Goal: Information Seeking & Learning: Learn about a topic

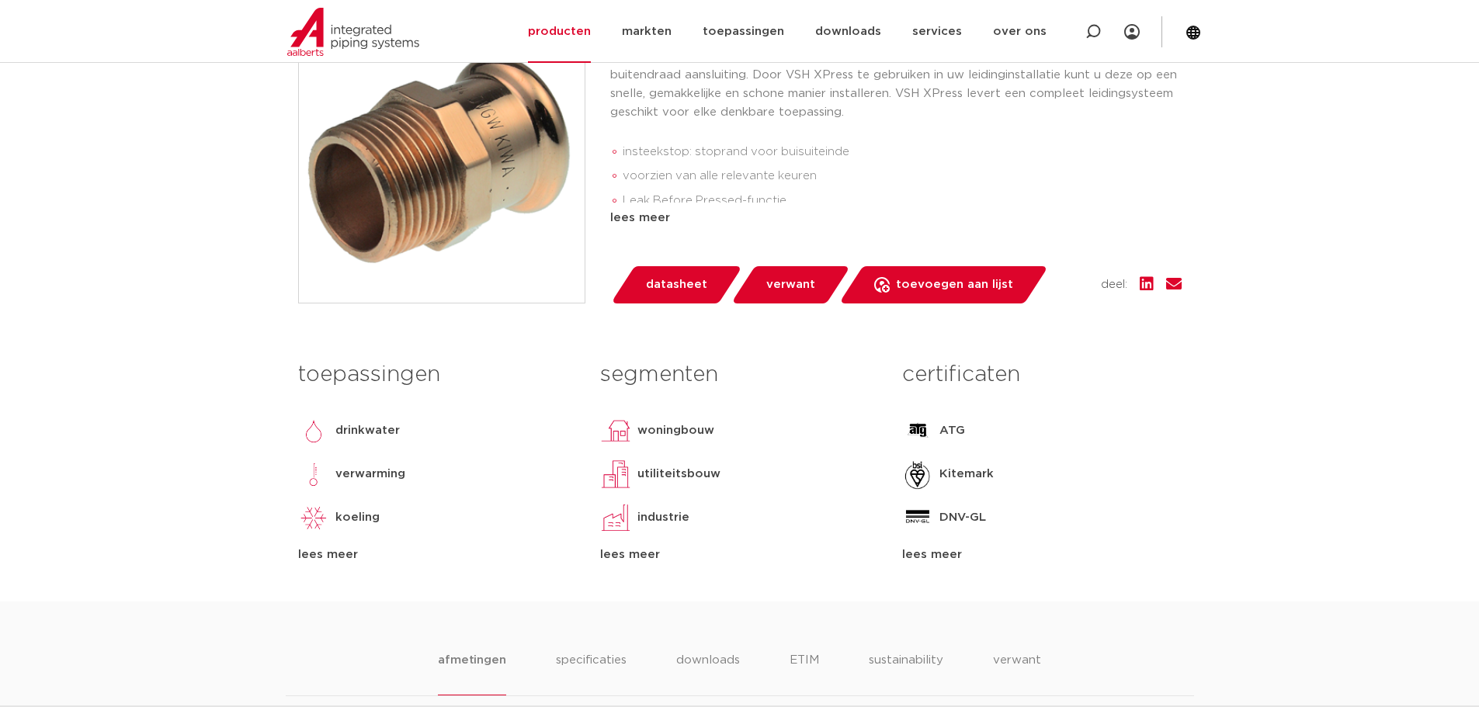
scroll to position [388, 0]
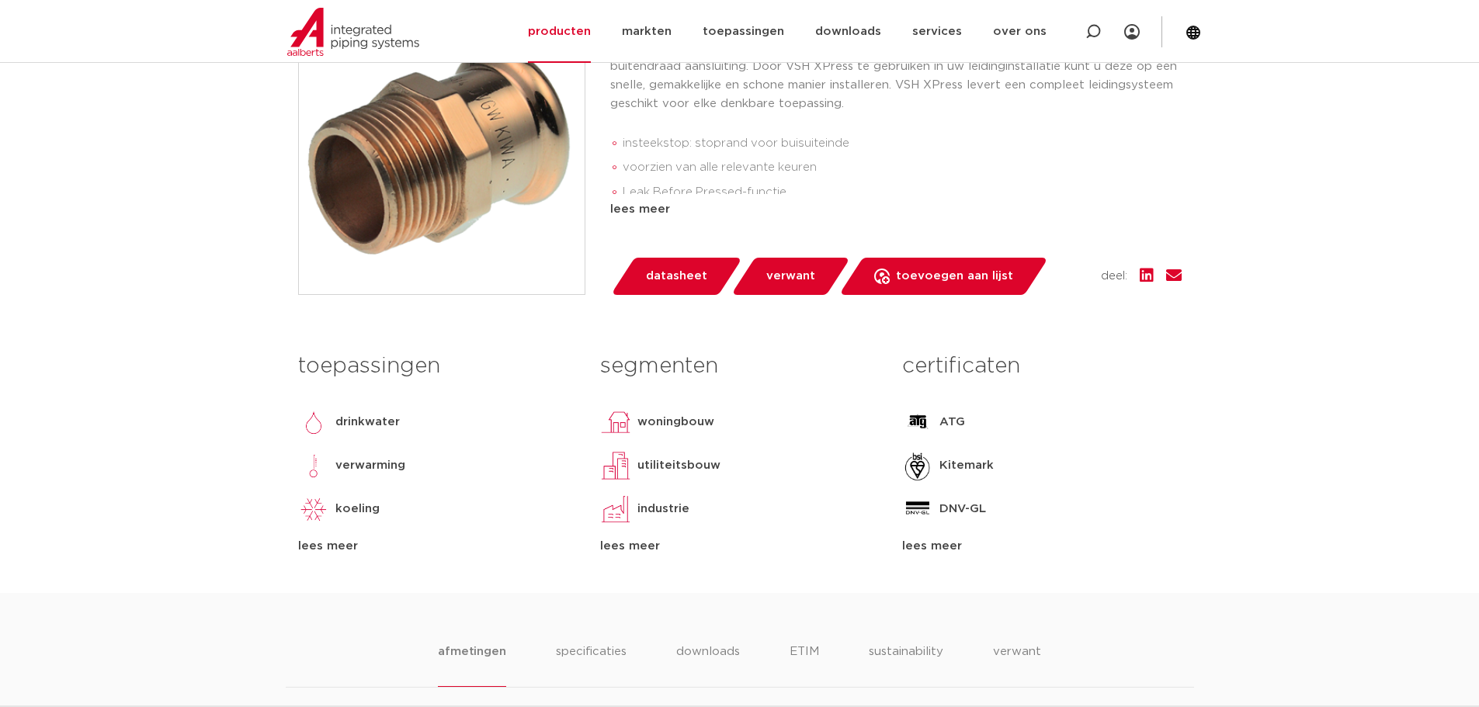
click at [936, 544] on div "lees meer" at bounding box center [1041, 546] width 279 height 19
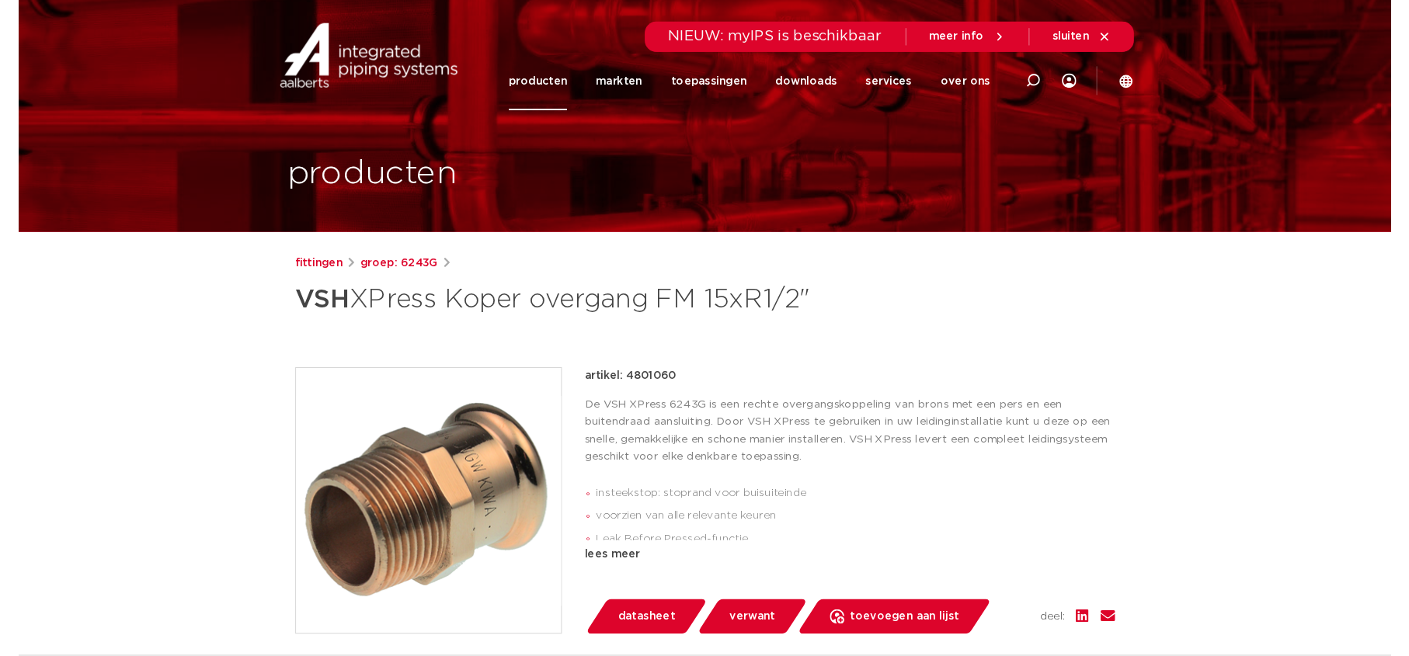
scroll to position [78, 0]
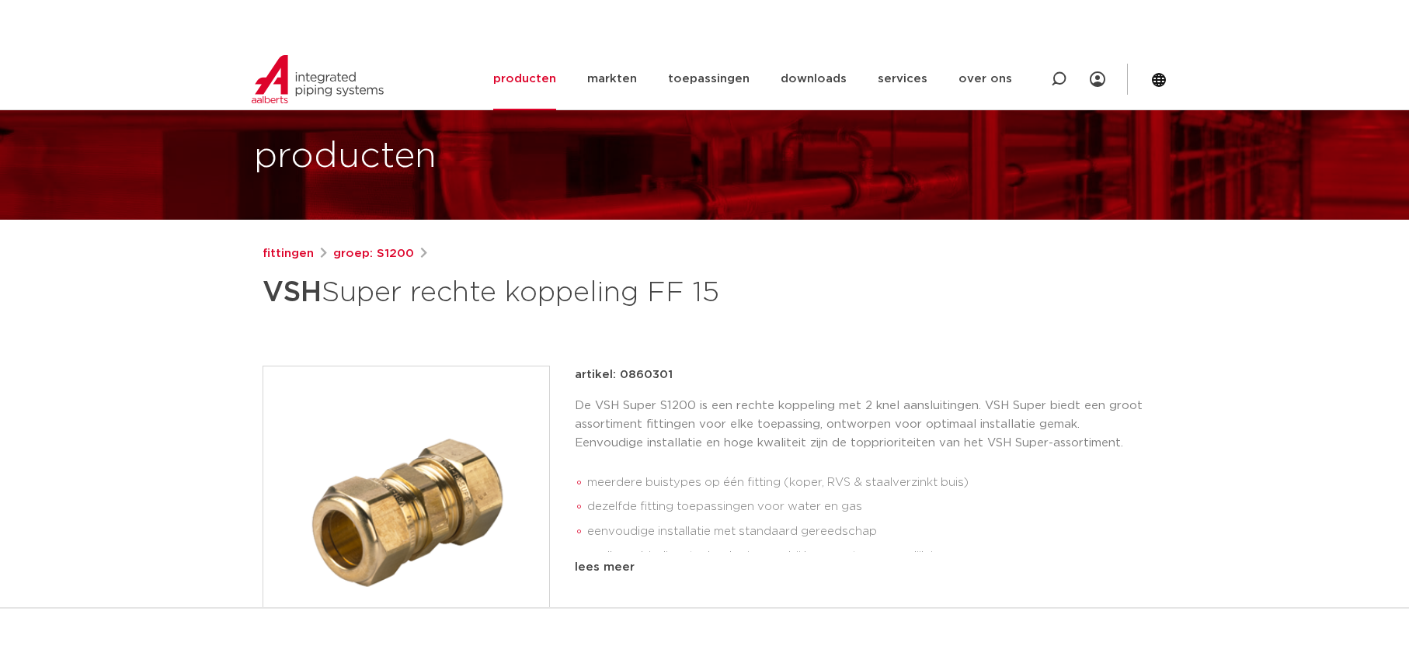
scroll to position [155, 0]
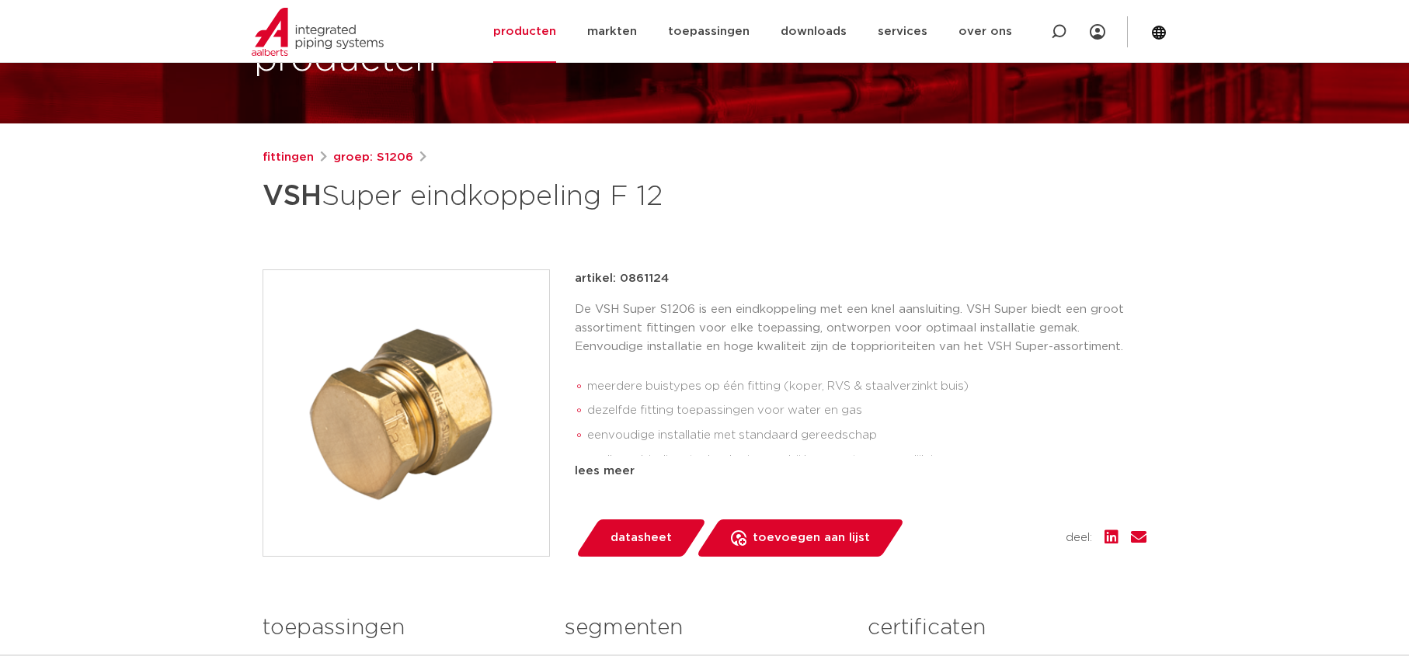
scroll to position [155, 0]
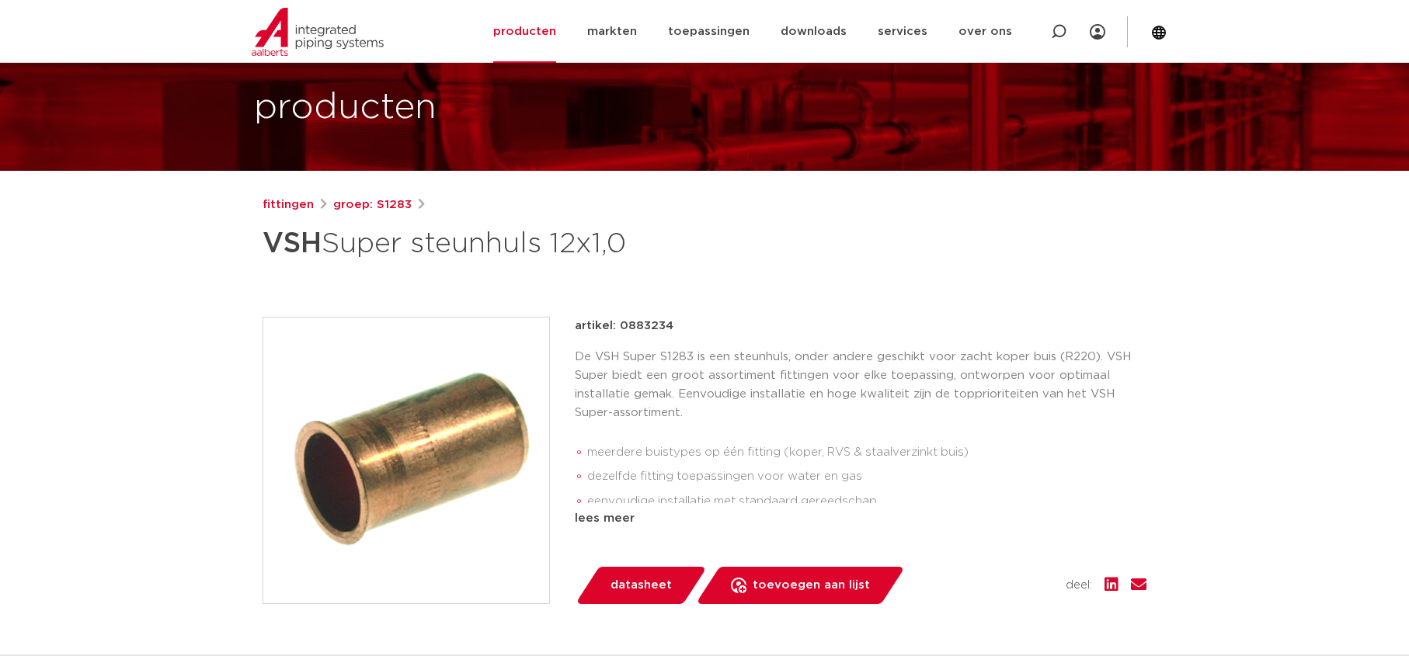
scroll to position [155, 0]
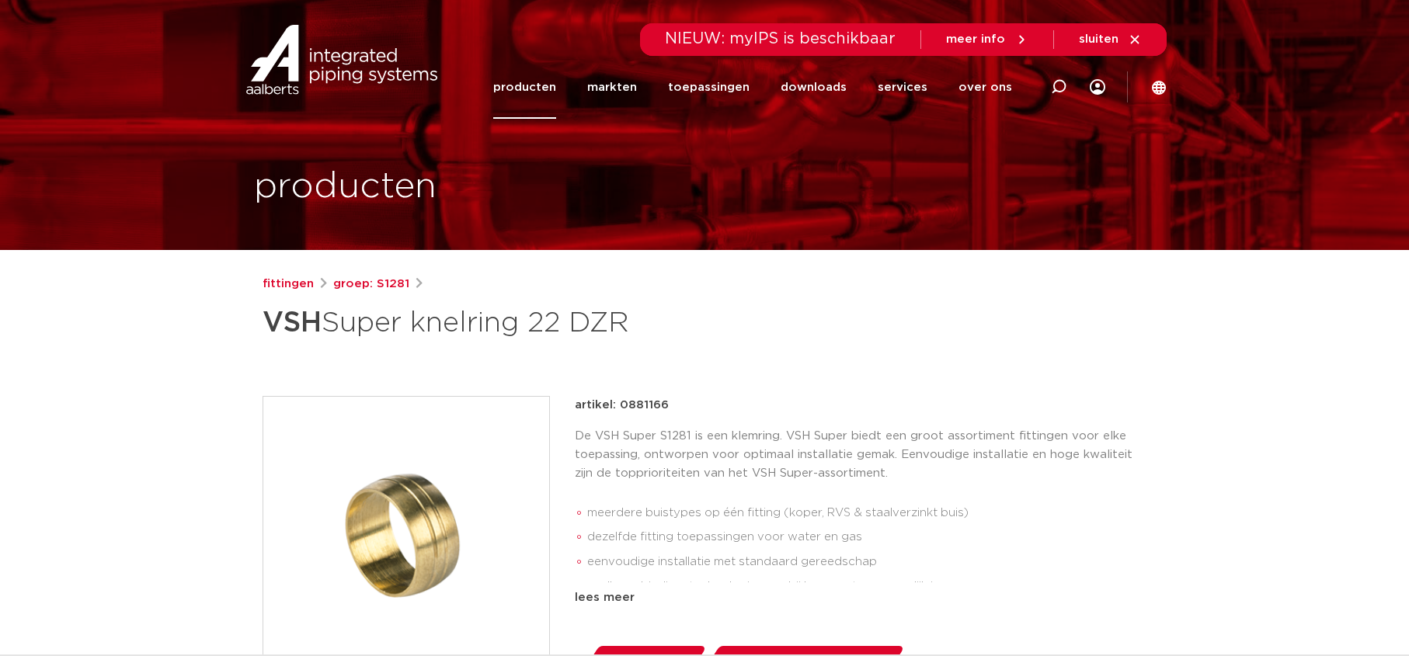
scroll to position [78, 0]
